Goal: Information Seeking & Learning: Learn about a topic

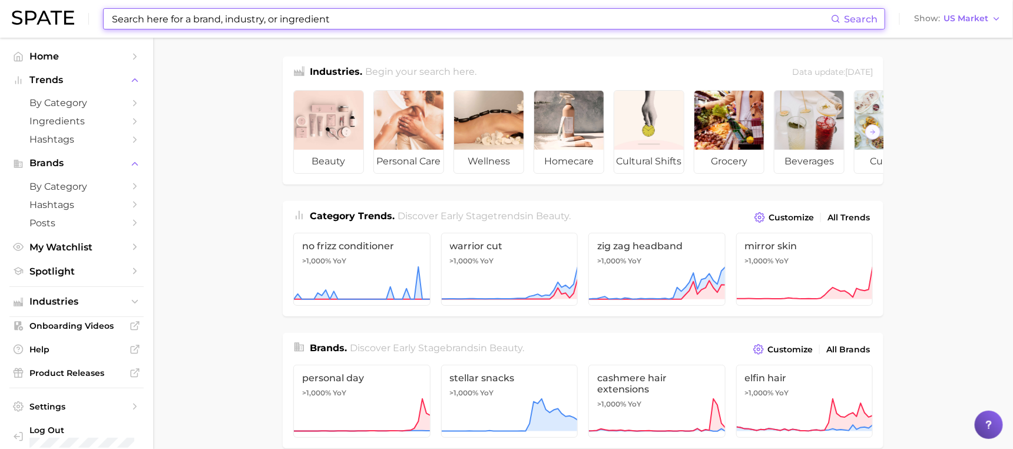
click at [350, 18] on input at bounding box center [471, 19] width 720 height 20
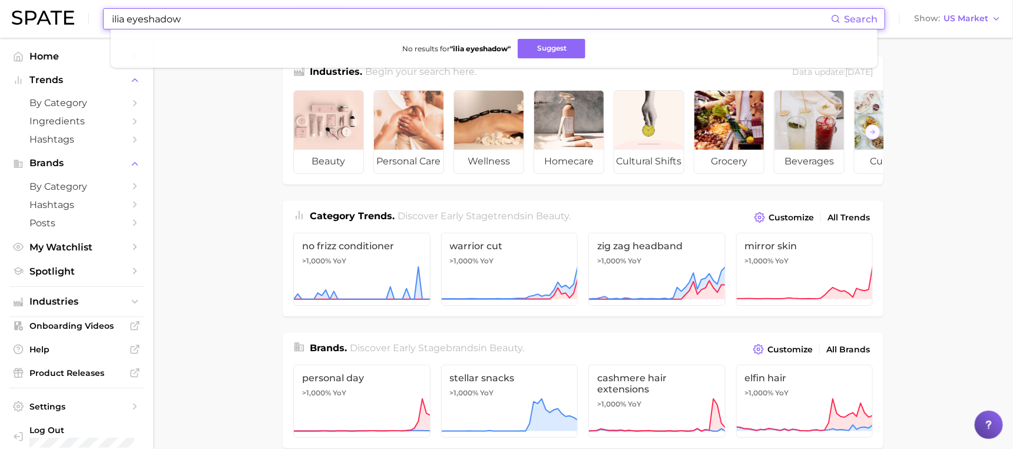
drag, startPoint x: 215, startPoint y: 18, endPoint x: 1, endPoint y: 18, distance: 213.8
click at [1, 18] on header "ilia eyeshadow Search No results for " ilia eyeshadow " Suggest Show US Market" at bounding box center [506, 19] width 1013 height 38
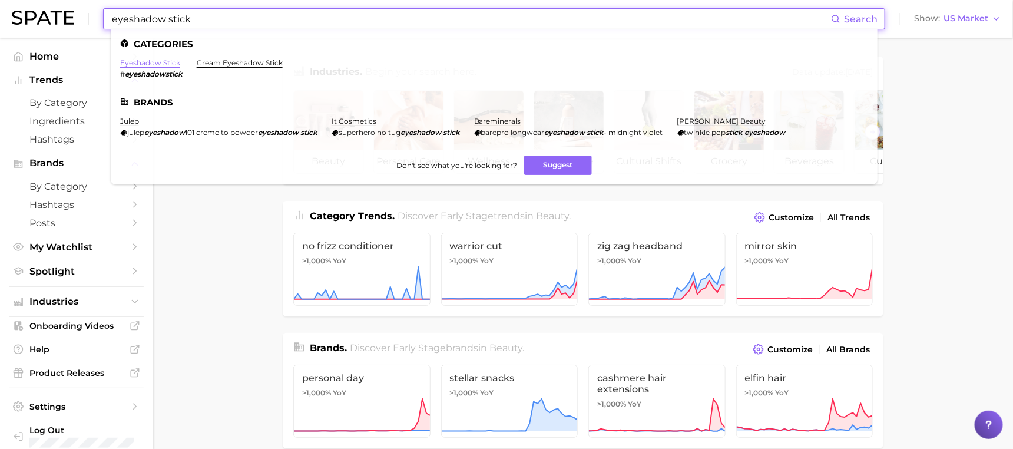
type input "eyeshadow stick"
click at [166, 60] on link "eyeshadow stick" at bounding box center [150, 62] width 60 height 9
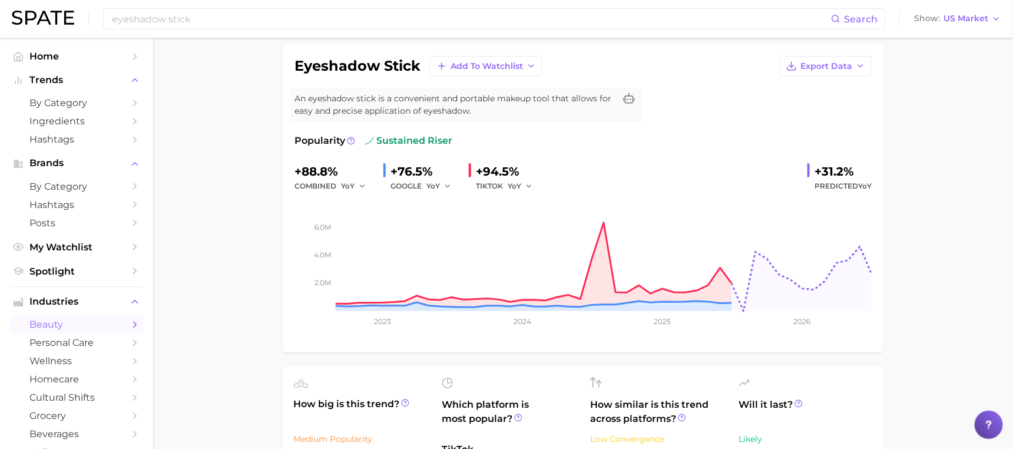
scroll to position [87, 0]
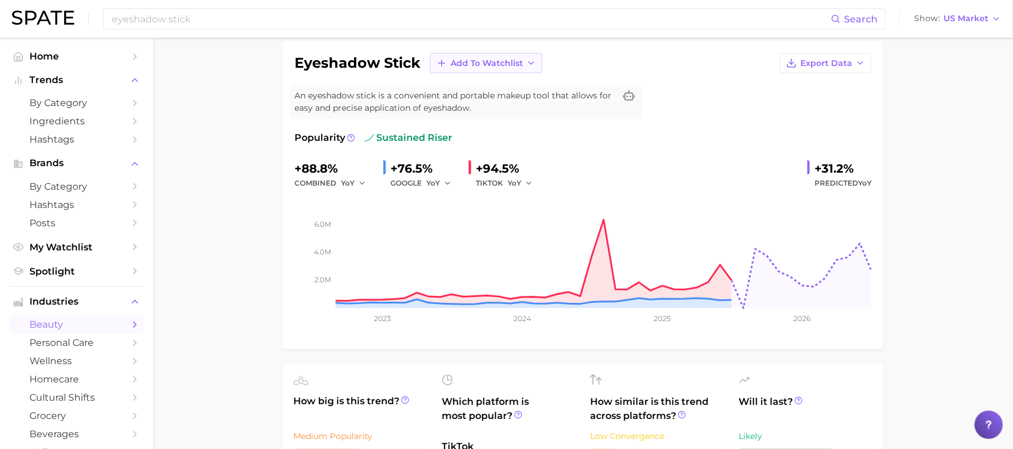
click at [517, 63] on span "Add to Watchlist" at bounding box center [486, 63] width 72 height 10
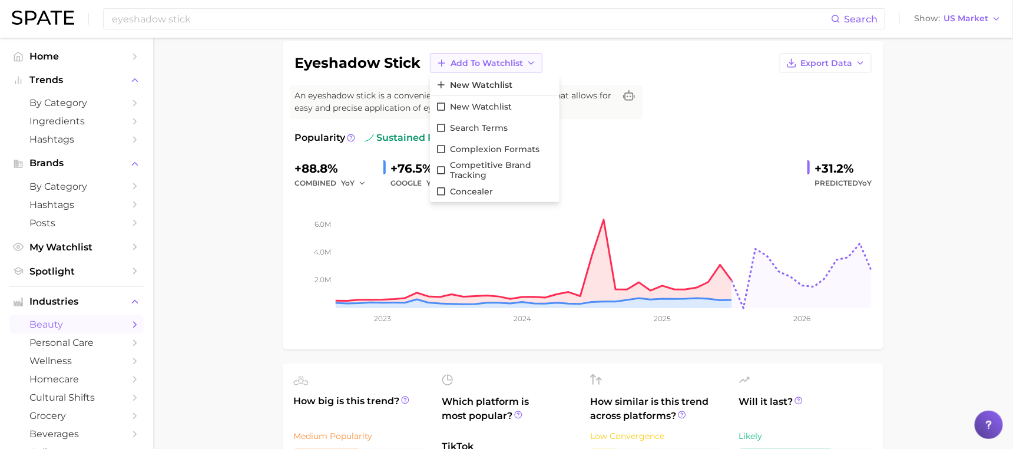
click at [517, 63] on span "Add to Watchlist" at bounding box center [486, 63] width 72 height 10
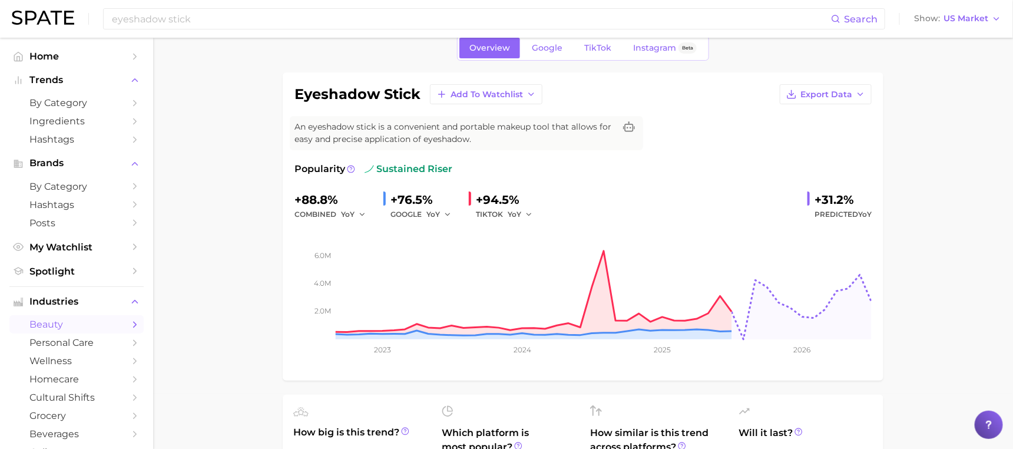
scroll to position [54, 0]
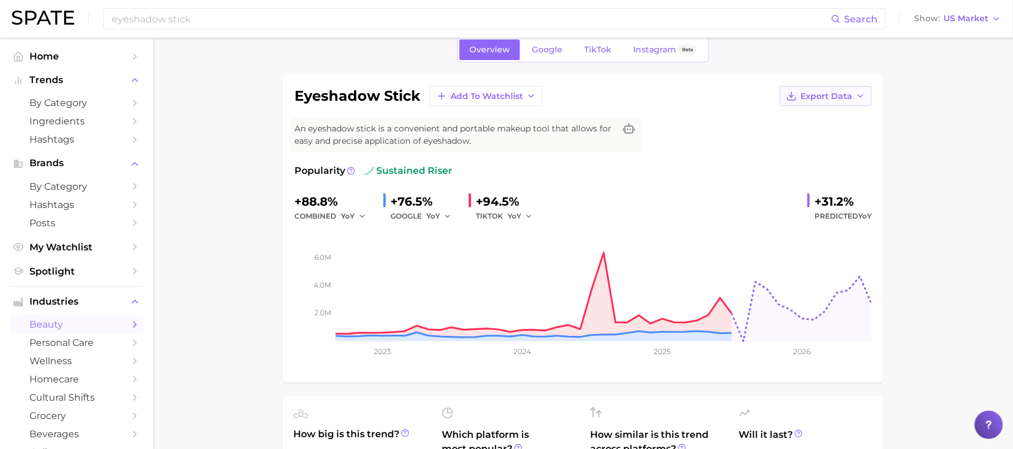
click at [859, 94] on icon "button" at bounding box center [860, 95] width 9 height 9
click at [836, 121] on button "Time Series CSV" at bounding box center [807, 117] width 130 height 21
click at [862, 100] on icon "button" at bounding box center [860, 95] width 9 height 9
click at [849, 131] on button "Time Series Image" at bounding box center [807, 138] width 130 height 21
